Goal: Task Accomplishment & Management: Use online tool/utility

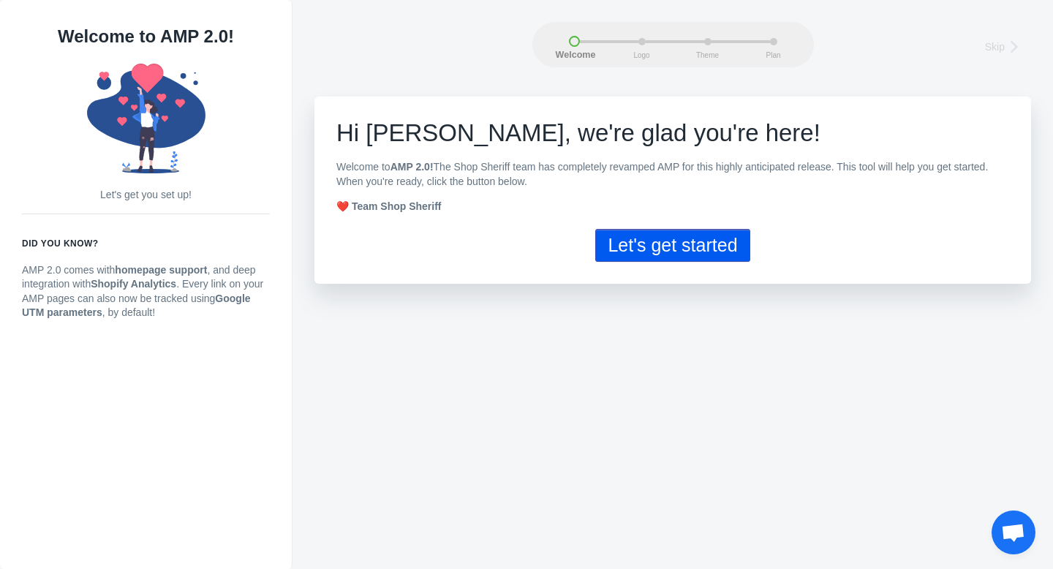
click at [686, 232] on button "Let's get started" at bounding box center [672, 245] width 154 height 33
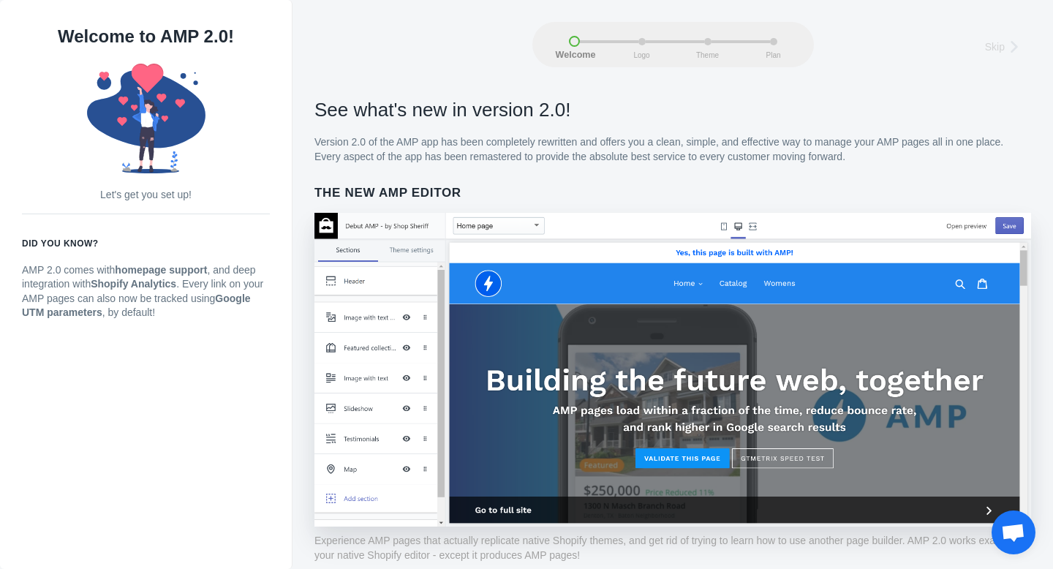
click at [1007, 37] on link "Skip" at bounding box center [1006, 46] width 42 height 20
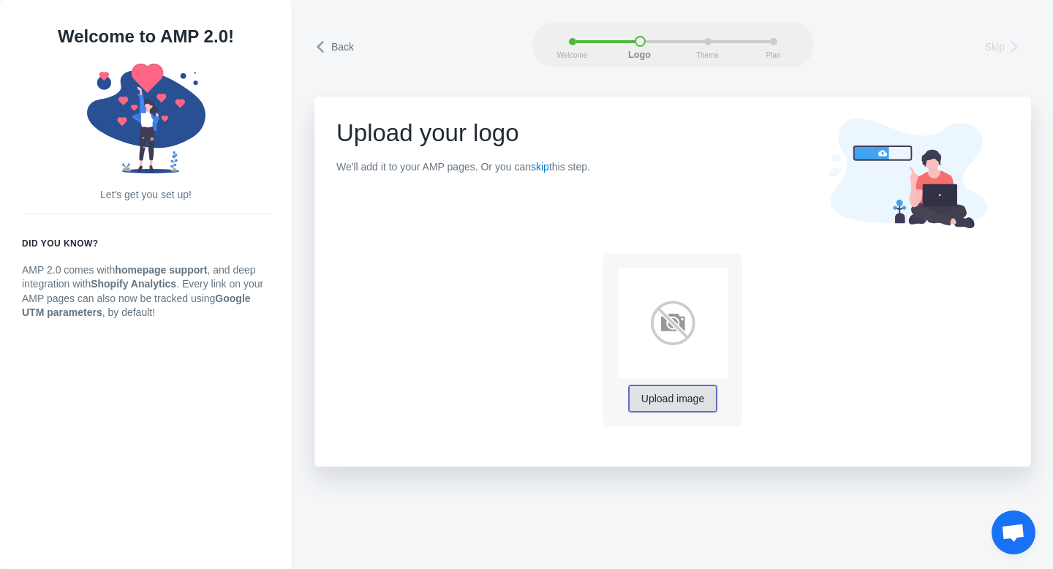
click at [649, 398] on span "Upload image" at bounding box center [672, 399] width 63 height 12
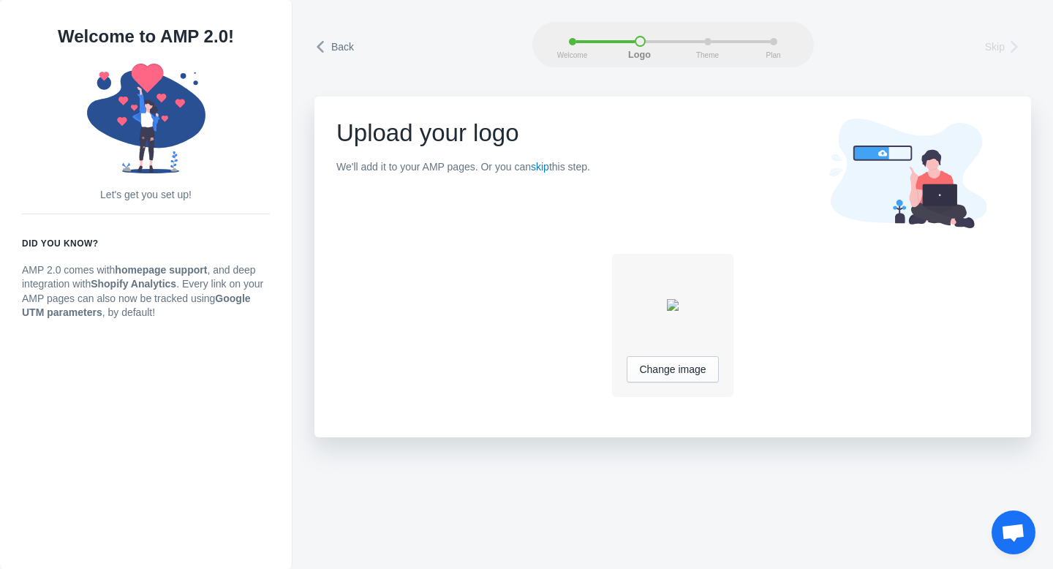
click at [1000, 49] on span "Skip" at bounding box center [995, 46] width 20 height 15
